Goal: Use online tool/utility: Use online tool/utility

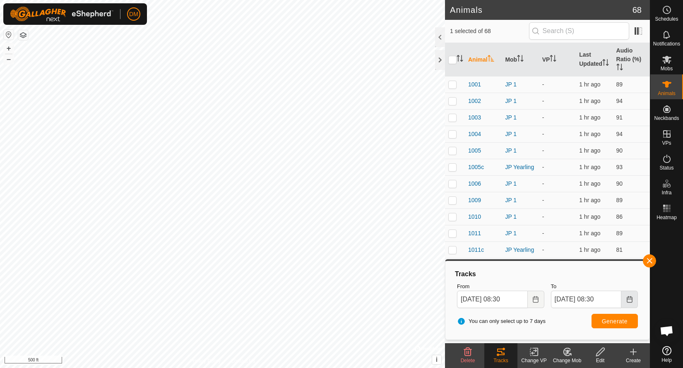
click at [633, 301] on button "Choose Date" at bounding box center [629, 299] width 17 height 17
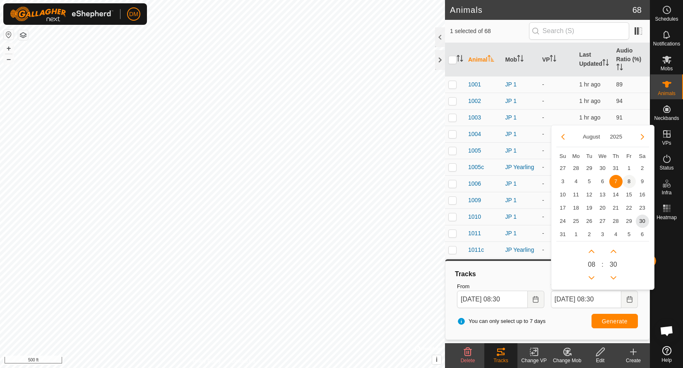
click at [629, 180] on span "8" at bounding box center [628, 181] width 13 height 13
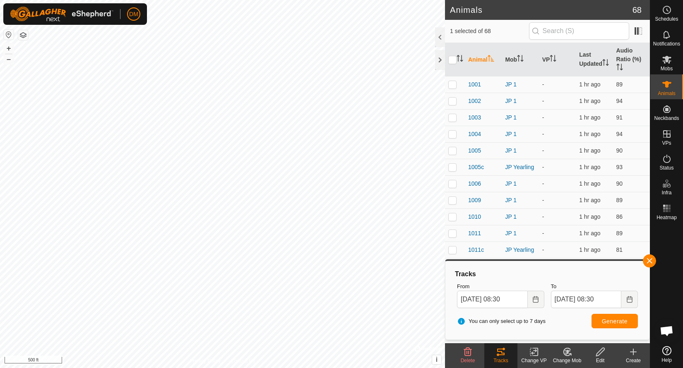
click at [613, 323] on span "Generate" at bounding box center [614, 321] width 26 height 7
click at [628, 292] on button "Choose Date" at bounding box center [629, 299] width 17 height 17
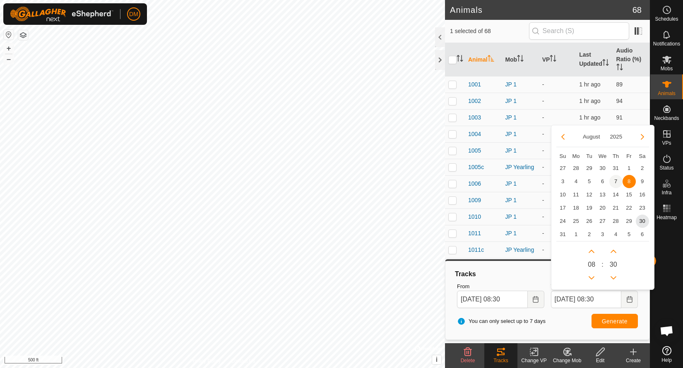
click at [616, 179] on span "7" at bounding box center [615, 181] width 13 height 13
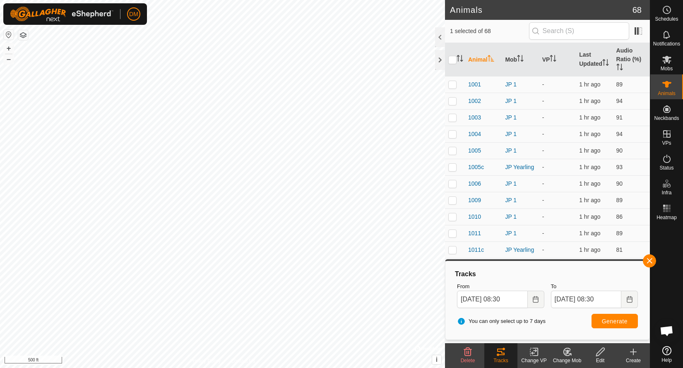
click at [631, 316] on button "Generate" at bounding box center [614, 321] width 46 height 14
click at [629, 303] on button "Choose Date" at bounding box center [629, 299] width 17 height 17
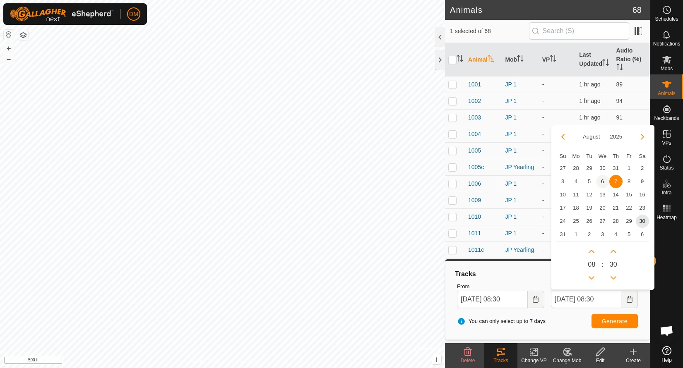
click at [603, 184] on span "6" at bounding box center [602, 181] width 13 height 13
type input "[DATE] 08:30"
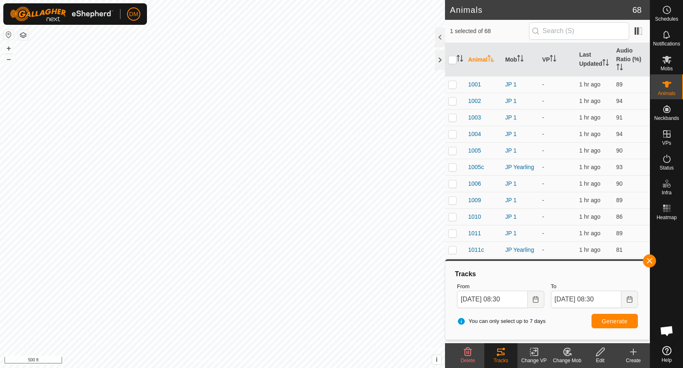
click at [619, 321] on span "Generate" at bounding box center [614, 321] width 26 height 7
click at [670, 34] on icon at bounding box center [666, 35] width 10 height 10
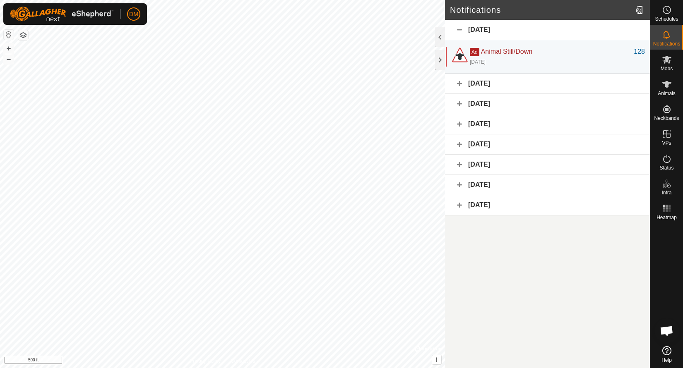
click at [455, 86] on div "[DATE]" at bounding box center [547, 84] width 205 height 20
